Goal: Task Accomplishment & Management: Complete application form

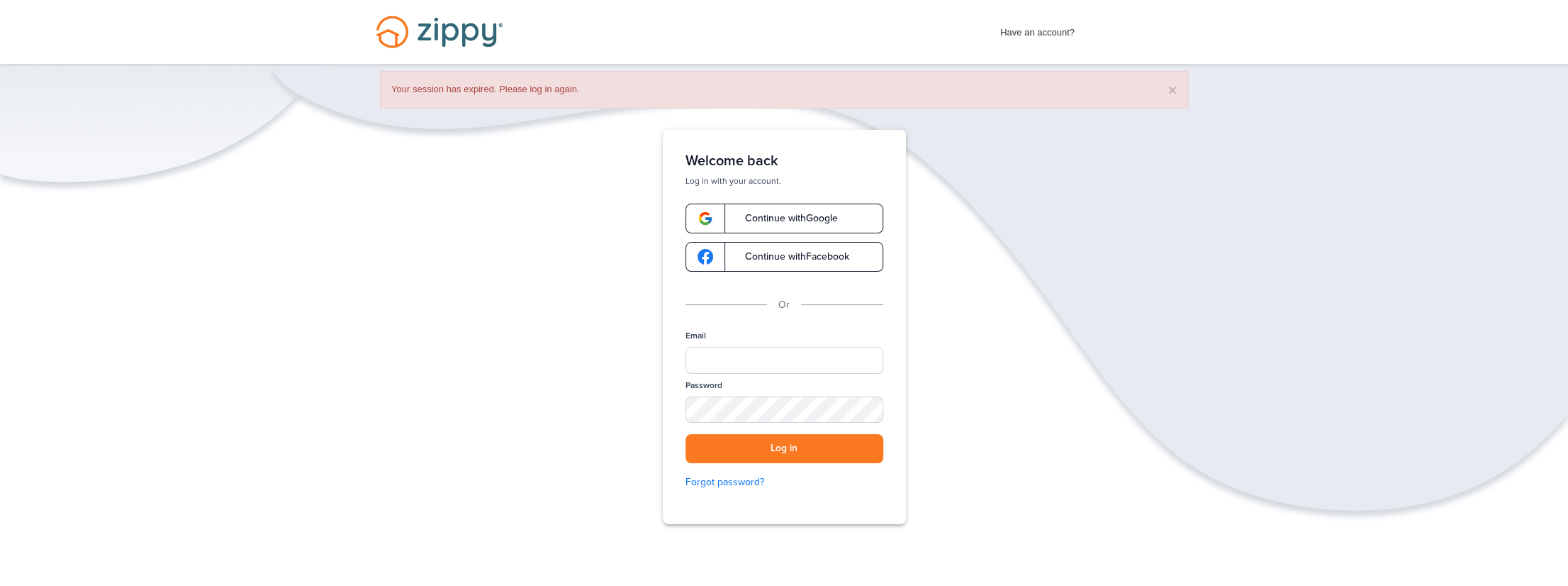
drag, startPoint x: 1297, startPoint y: 458, endPoint x: 1255, endPoint y: 442, distance: 44.9
click at [1295, 457] on div "Verify your Email We just resent an email with a link to set your password to .…" at bounding box center [784, 370] width 1568 height 482
click at [1305, 351] on div "Verify your Email We just resent an email with a link to set your password to .…" at bounding box center [784, 370] width 1568 height 482
click at [738, 369] on input "Email" at bounding box center [784, 361] width 198 height 27
type input "**********"
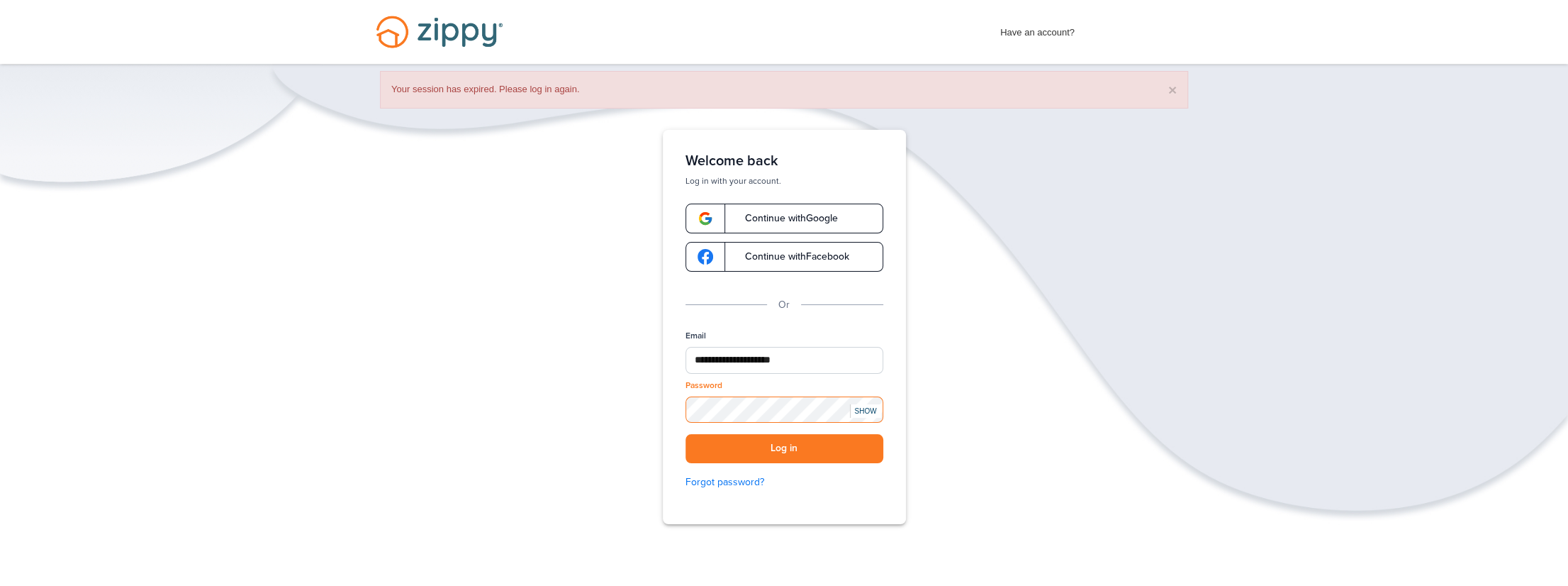
click at [686, 434] on button "Log in" at bounding box center [784, 448] width 198 height 30
